Goal: Book appointment/travel/reservation

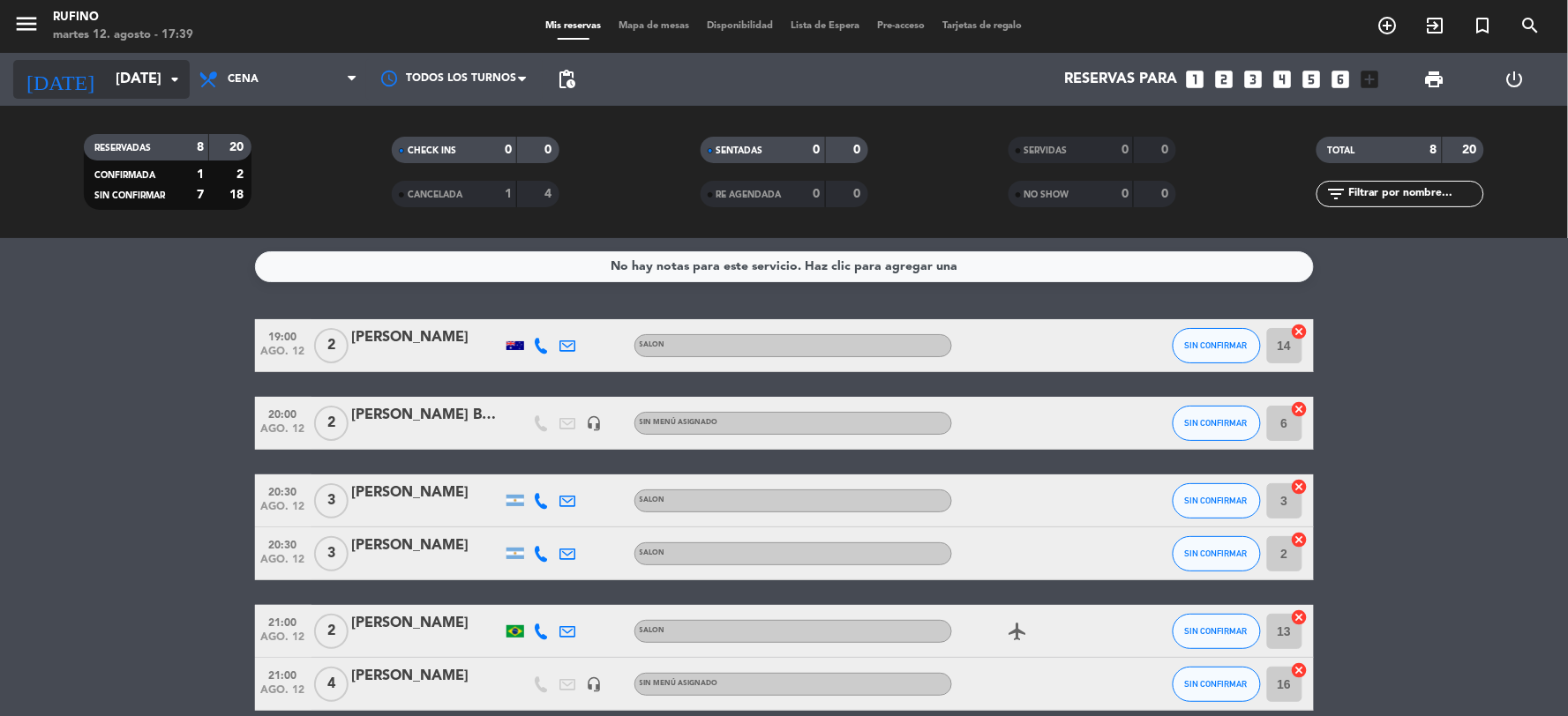
click at [128, 90] on input "[DATE]" at bounding box center [200, 79] width 187 height 34
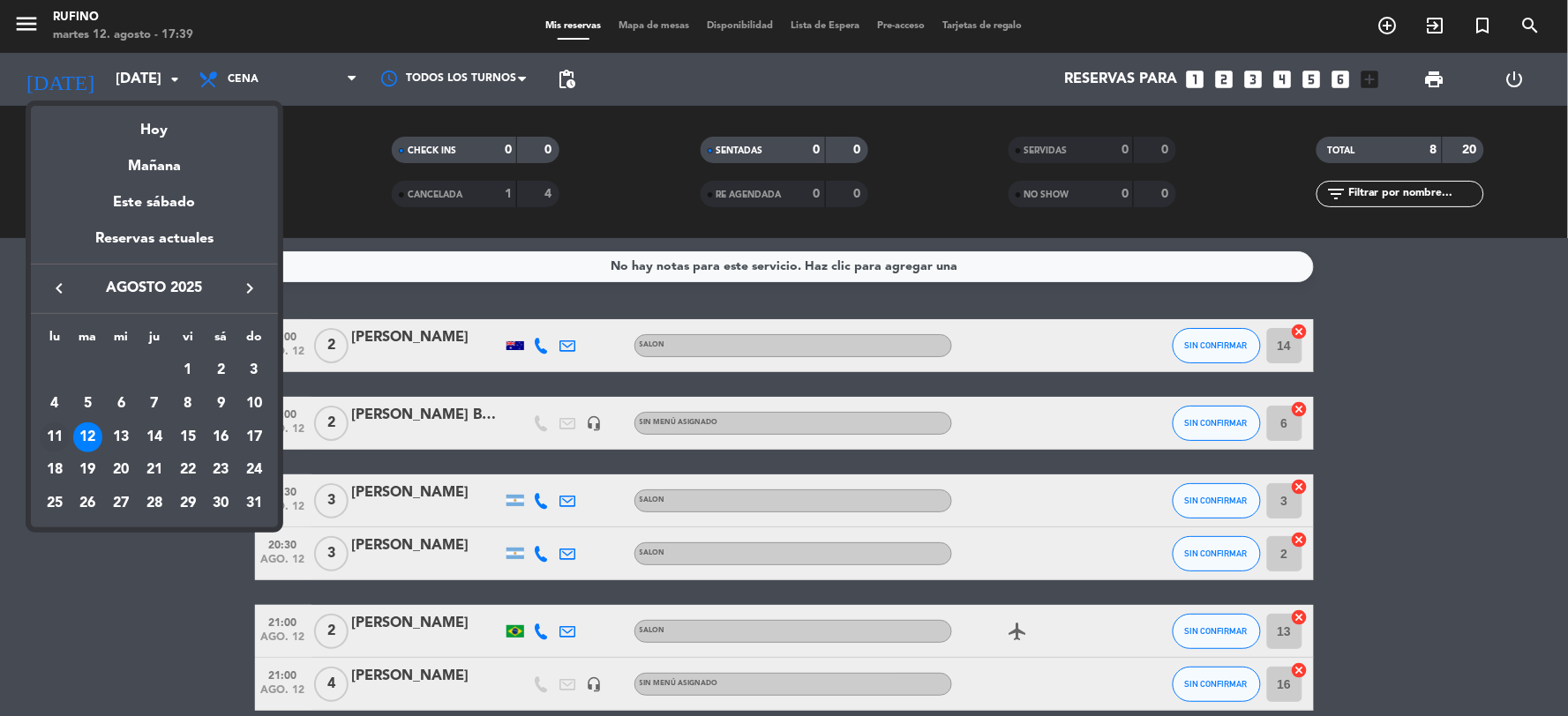
click at [55, 437] on div "11" at bounding box center [54, 437] width 30 height 30
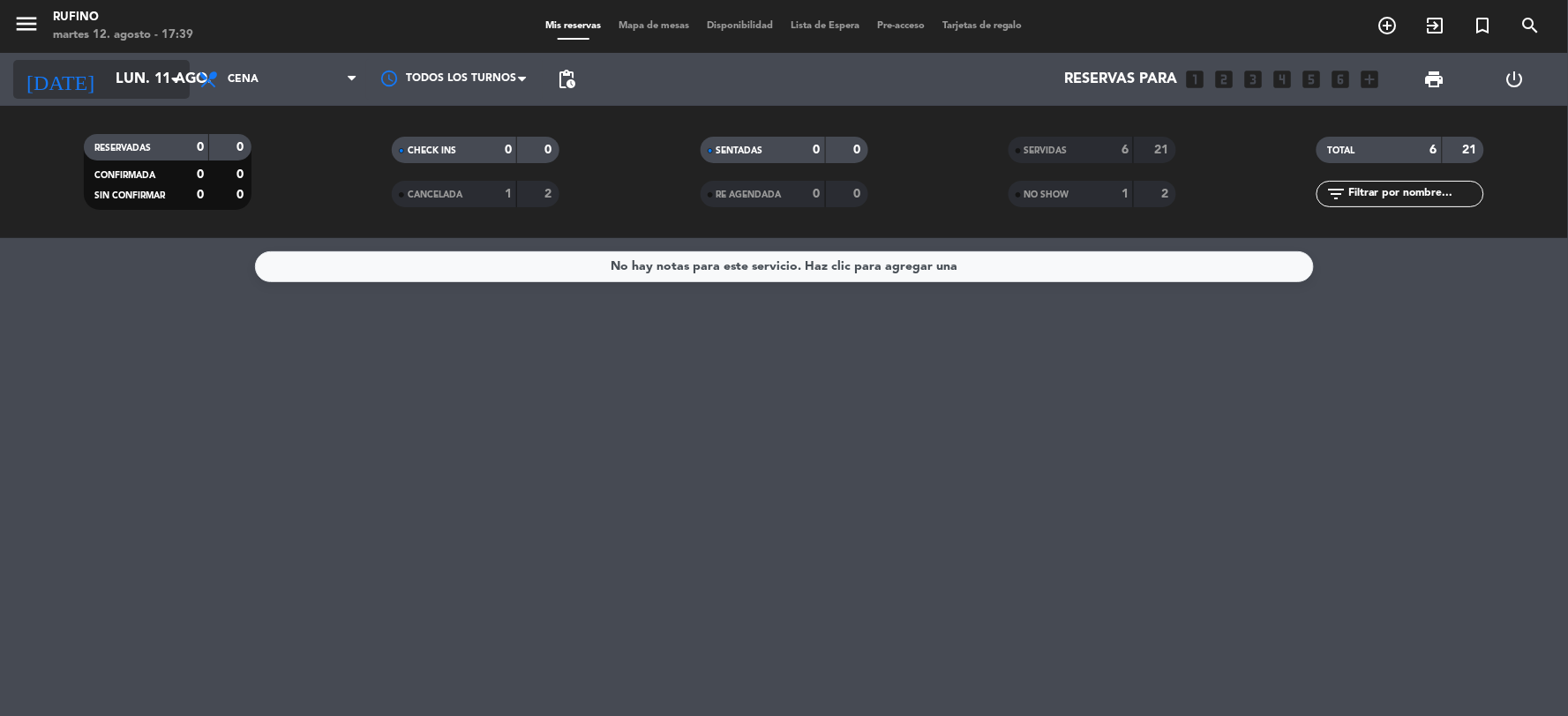
click at [126, 83] on input "lun. 11 ago." at bounding box center [200, 79] width 187 height 34
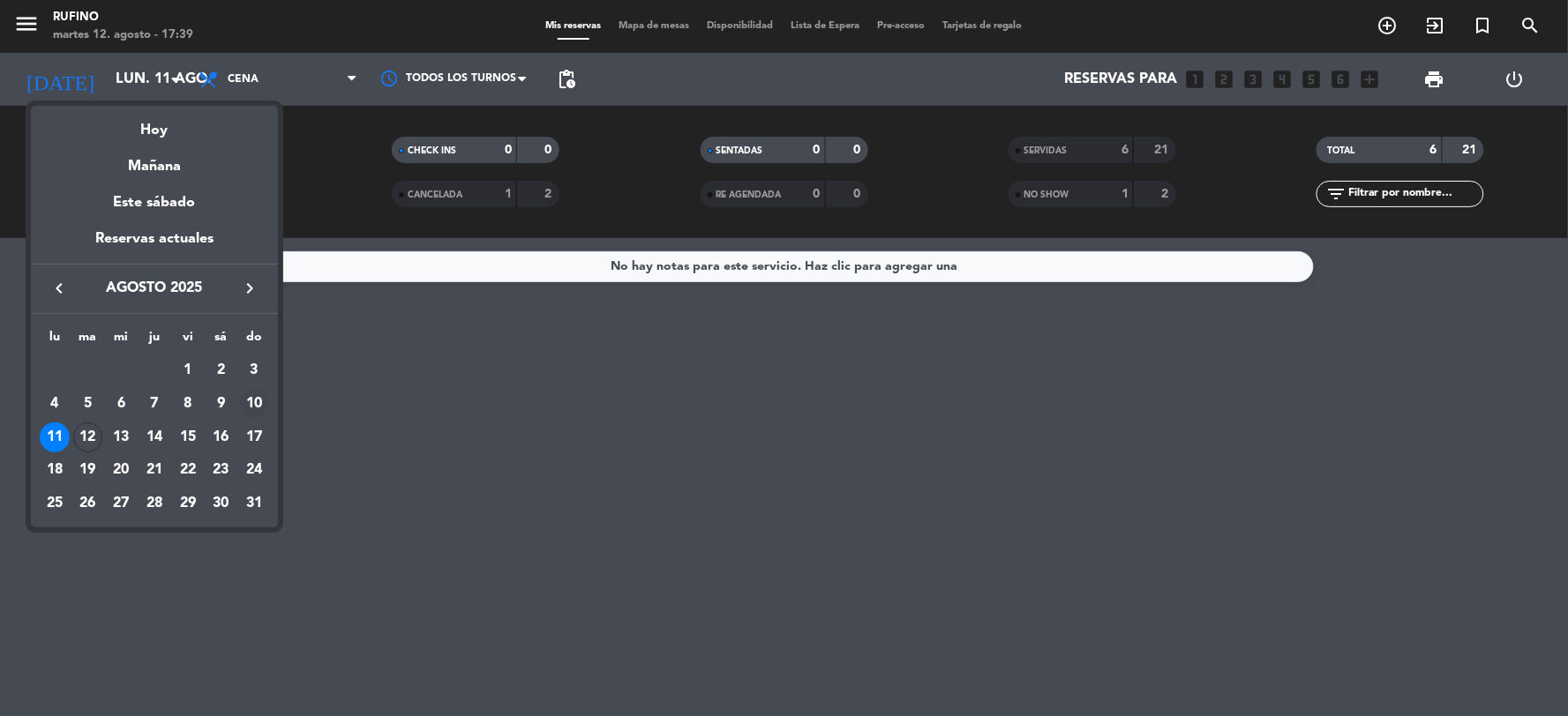
click at [257, 402] on div "10" at bounding box center [254, 404] width 30 height 30
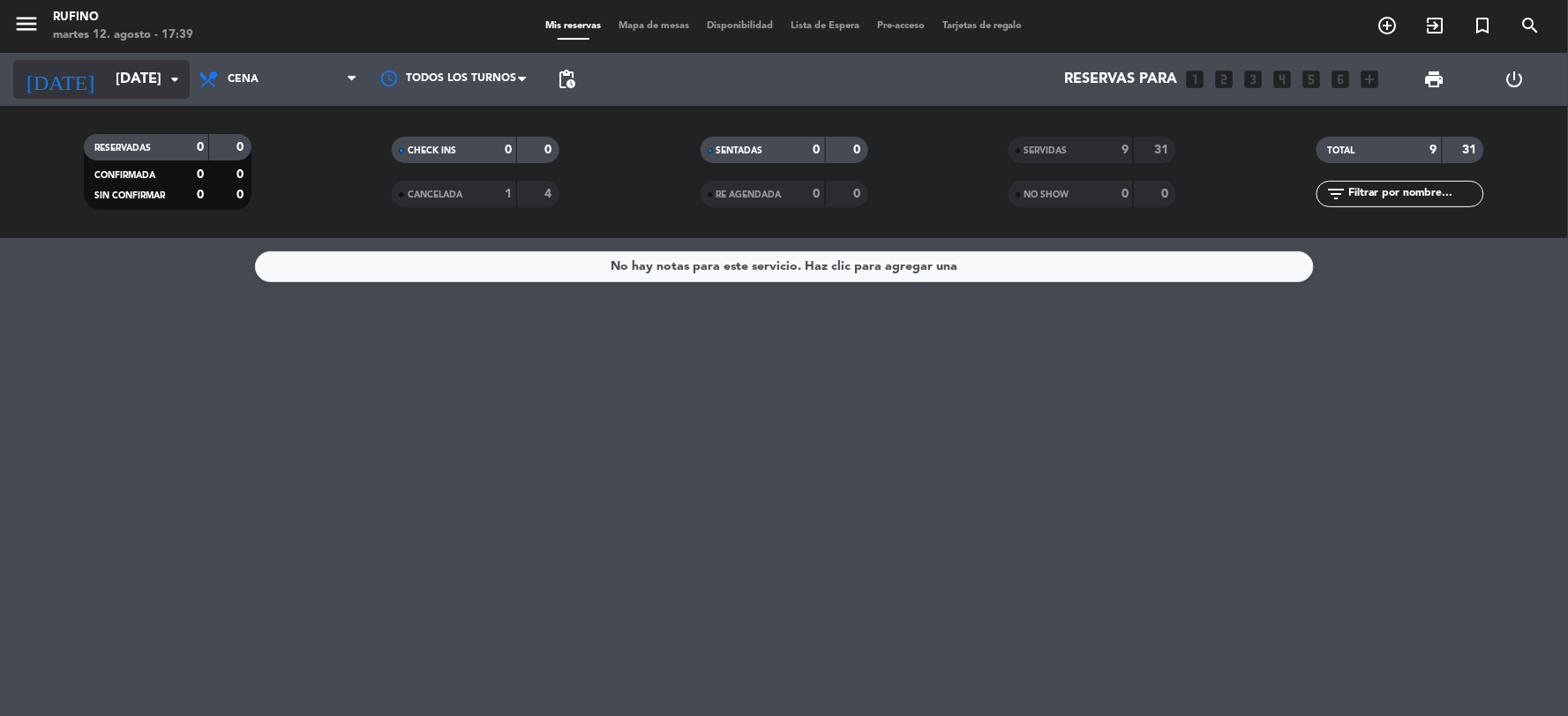
click at [129, 89] on input "[DATE]" at bounding box center [200, 79] width 187 height 34
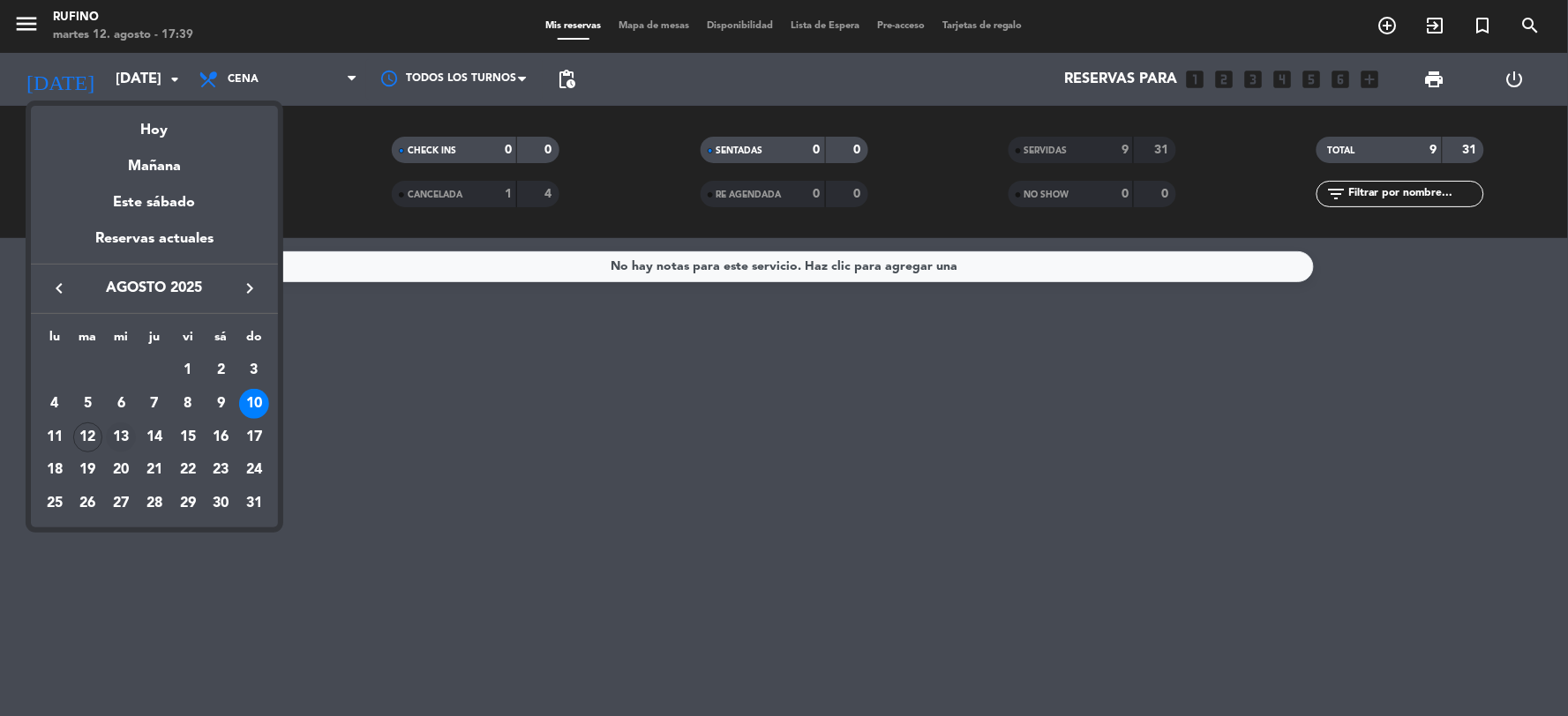
click at [116, 436] on div "13" at bounding box center [120, 437] width 30 height 30
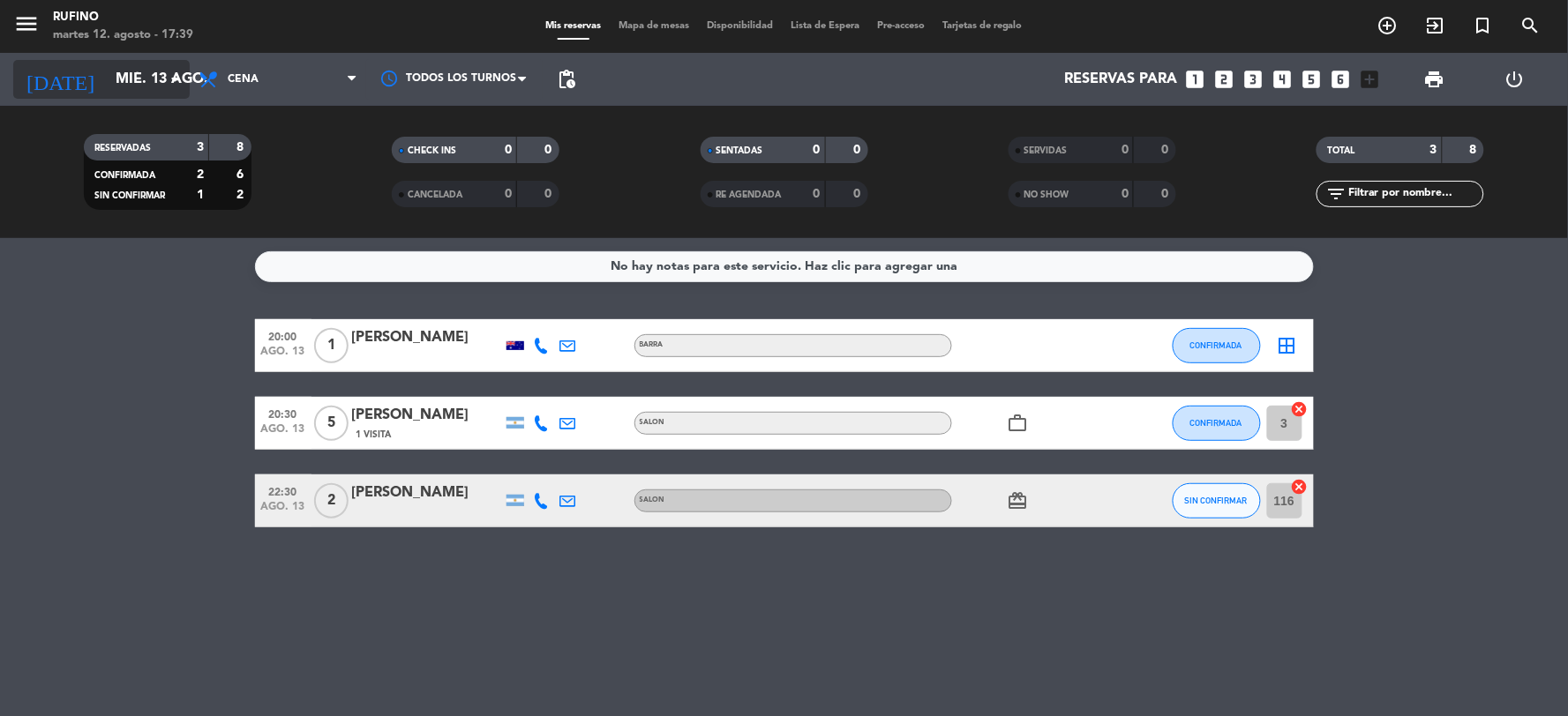
click at [120, 84] on input "mié. 13 ago." at bounding box center [200, 79] width 187 height 34
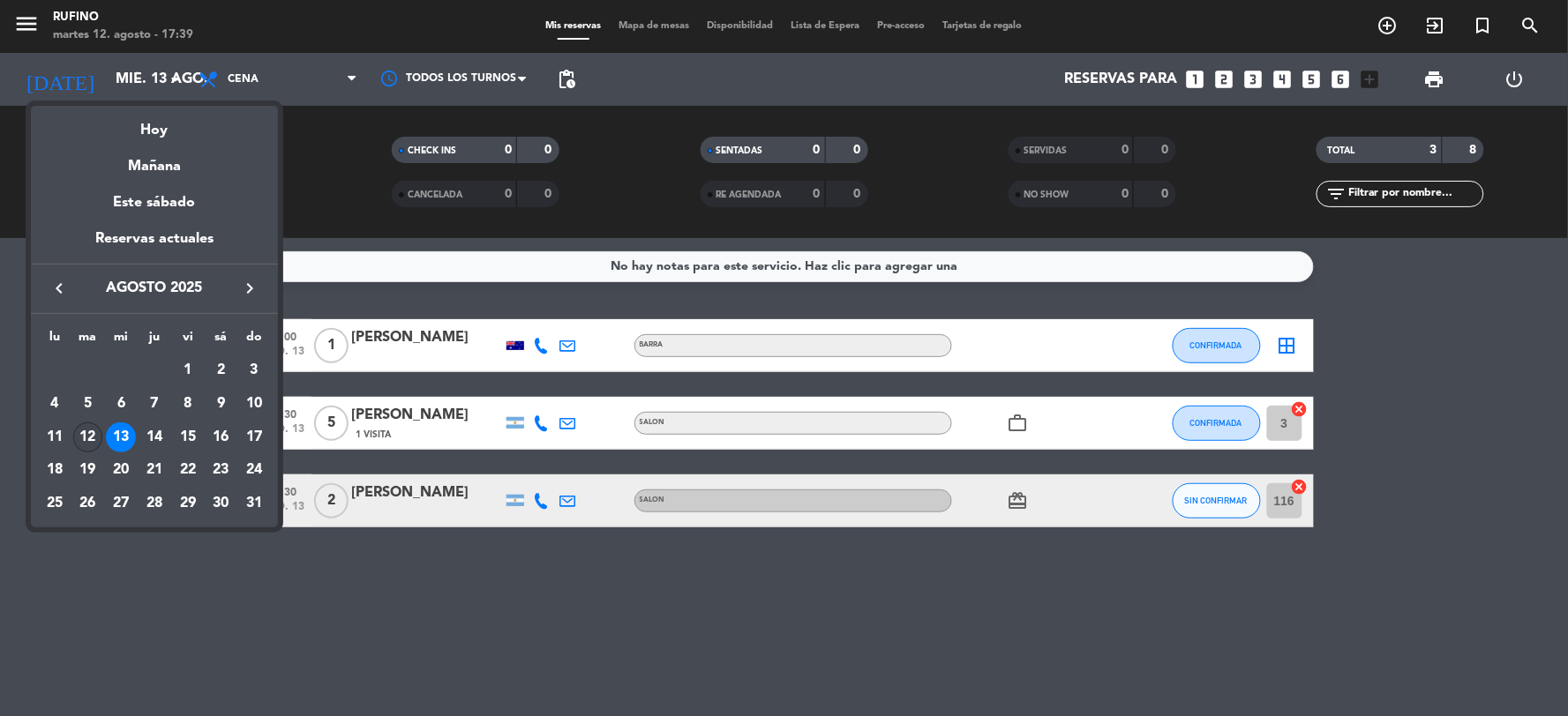
click at [90, 435] on div "12" at bounding box center [88, 437] width 30 height 30
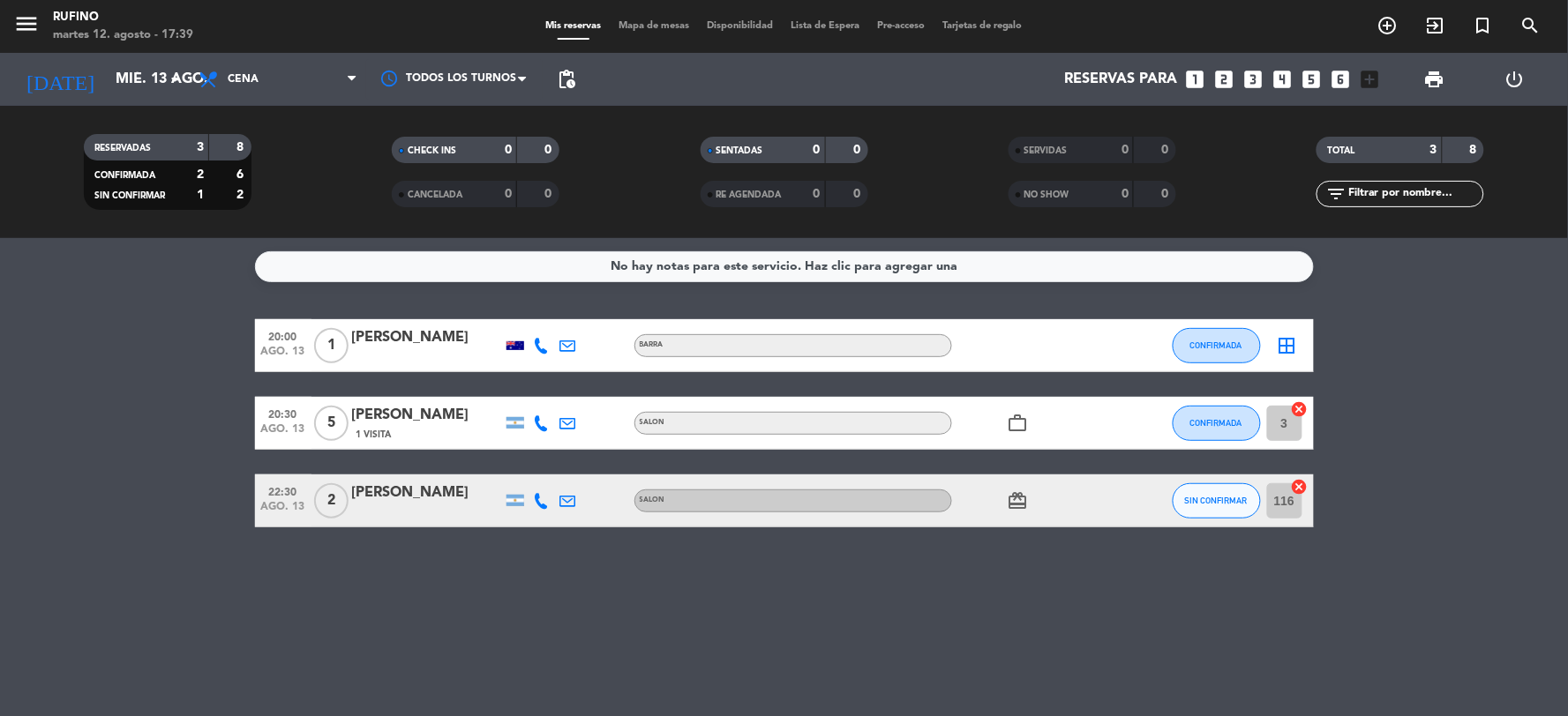
type input "[DATE]"
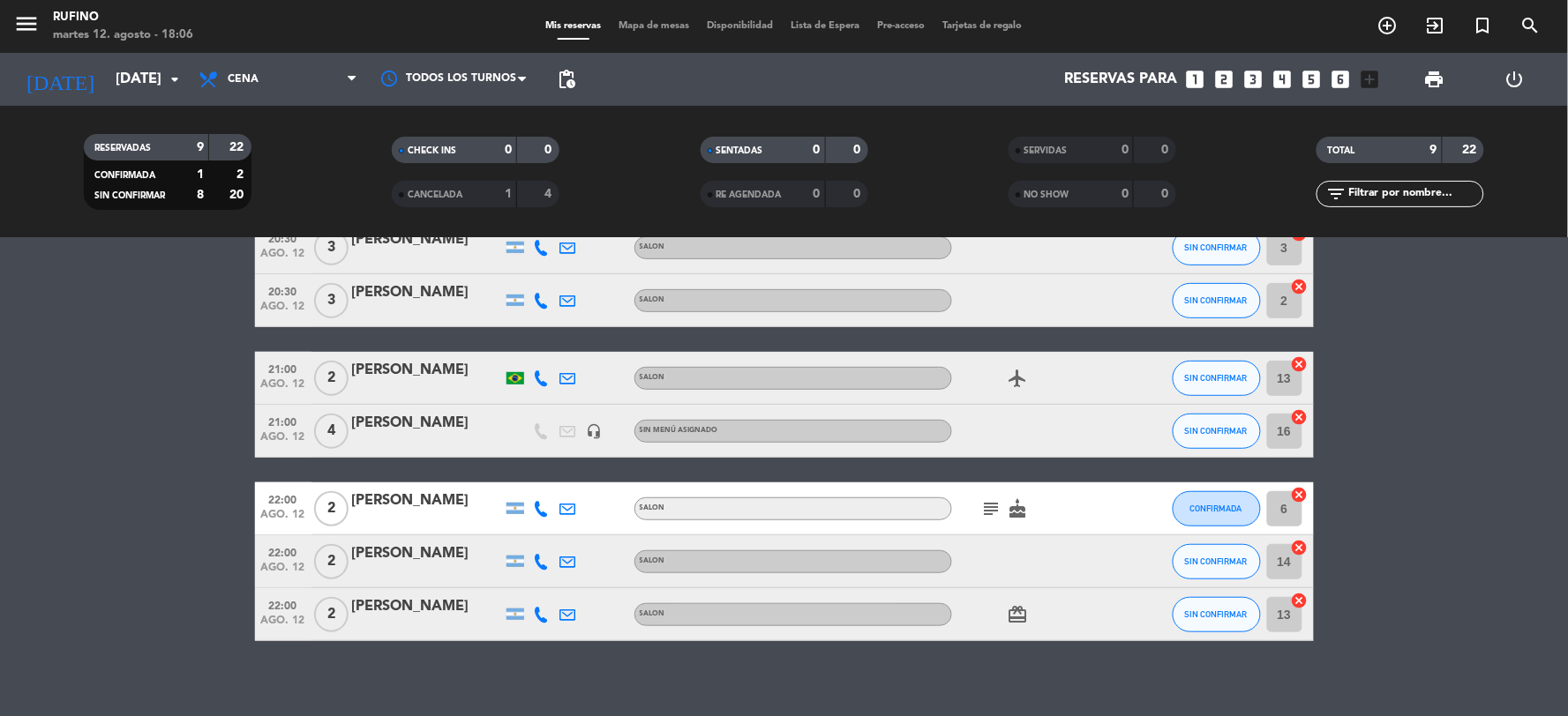
scroll to position [266, 0]
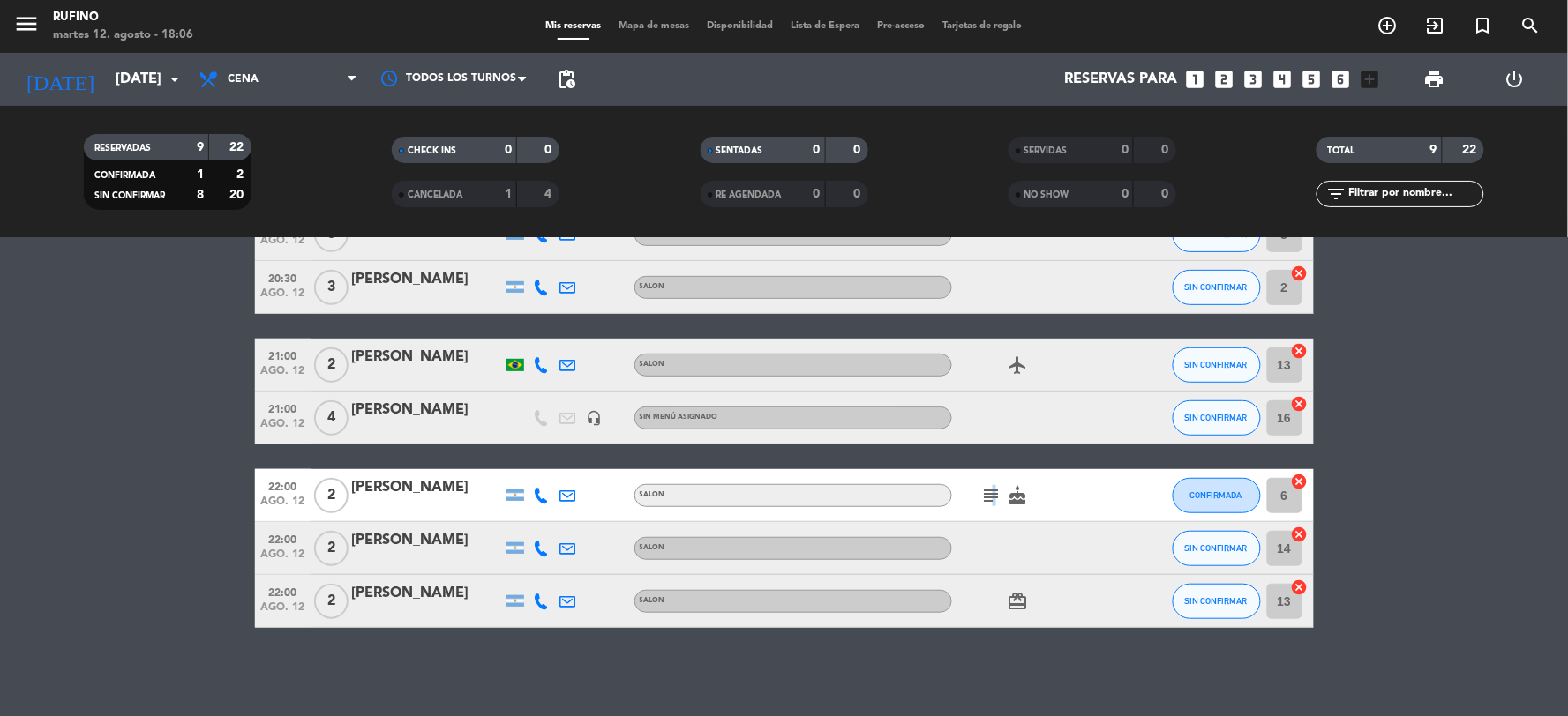
click at [992, 496] on icon "subject" at bounding box center [992, 495] width 21 height 21
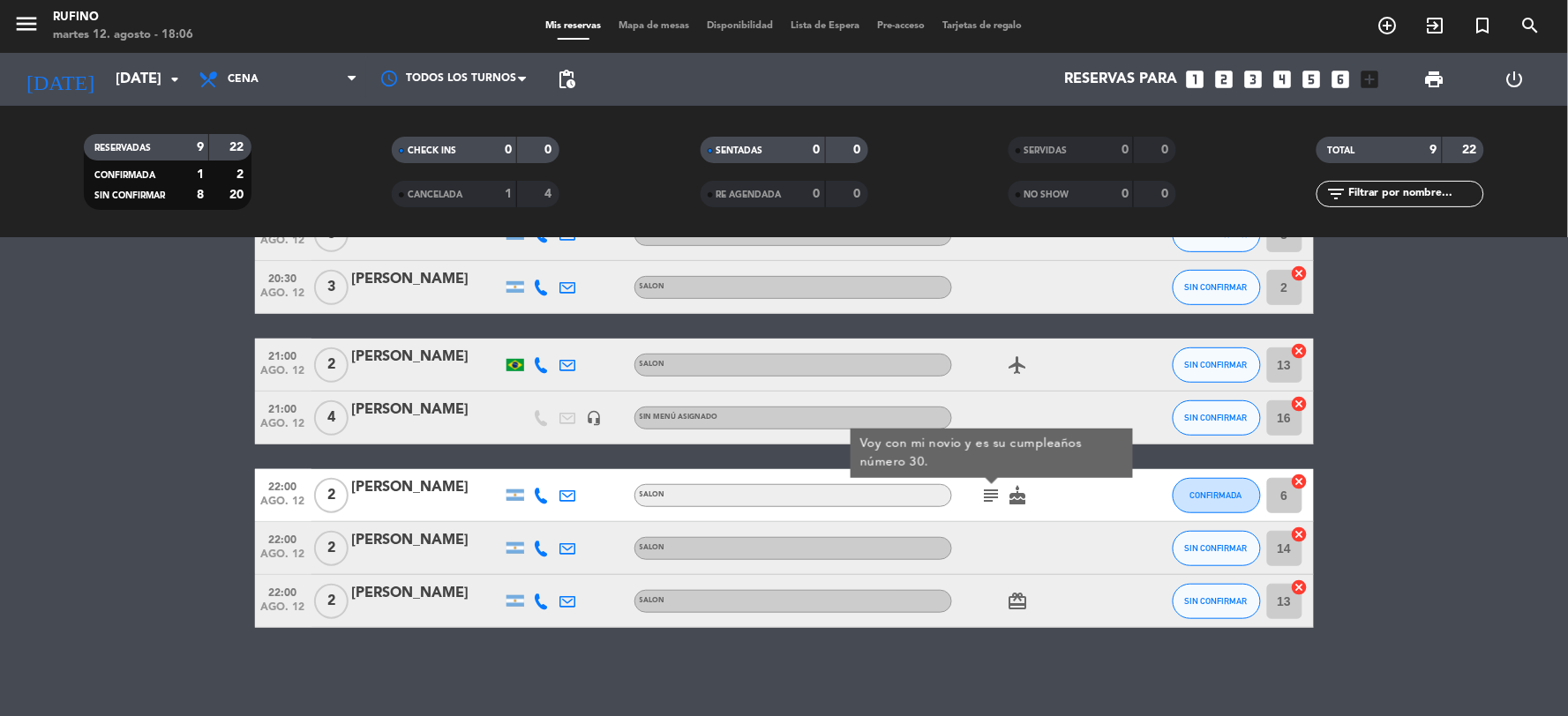
click at [1115, 490] on div at bounding box center [1134, 496] width 48 height 52
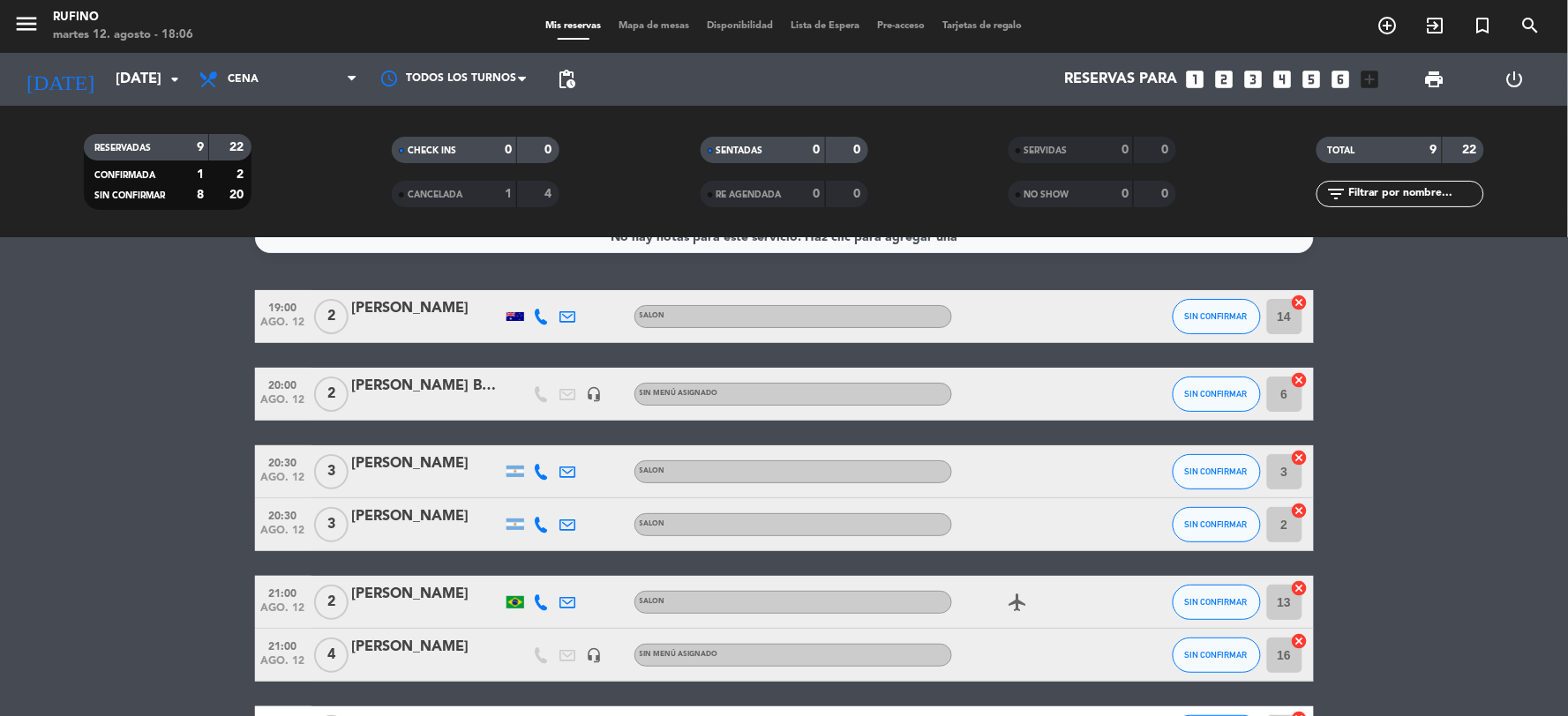
scroll to position [0, 0]
